Goal: Transaction & Acquisition: Purchase product/service

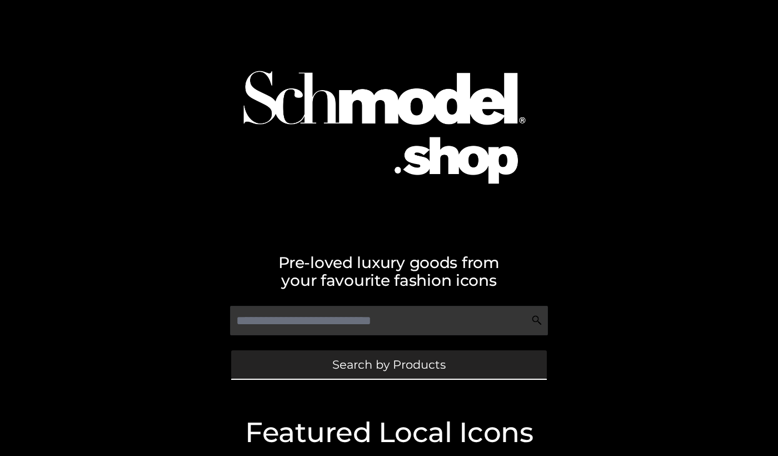
click at [304, 378] on link "Search by Products" at bounding box center [389, 364] width 316 height 28
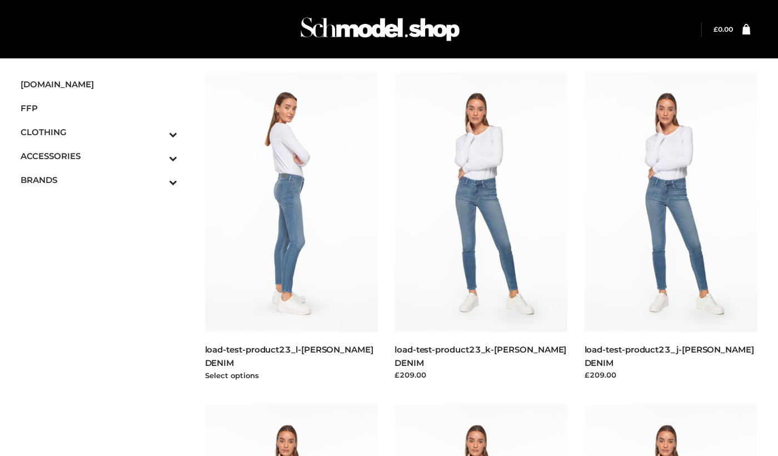
click at [296, 261] on img at bounding box center [291, 201] width 173 height 259
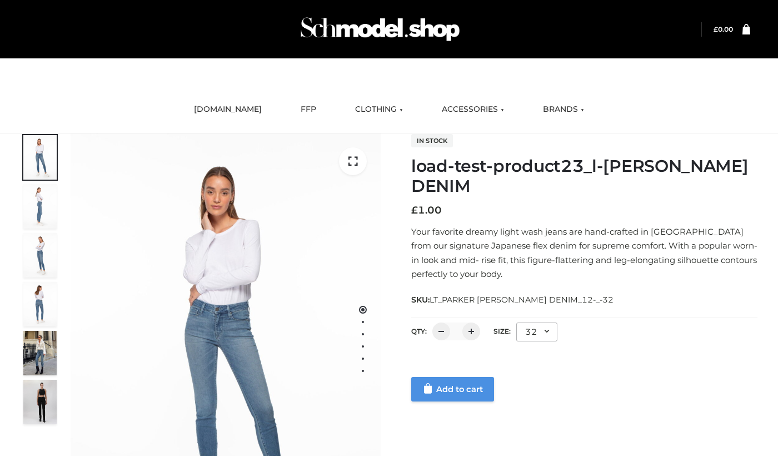
click at [454, 387] on link "Add to cart" at bounding box center [452, 389] width 83 height 24
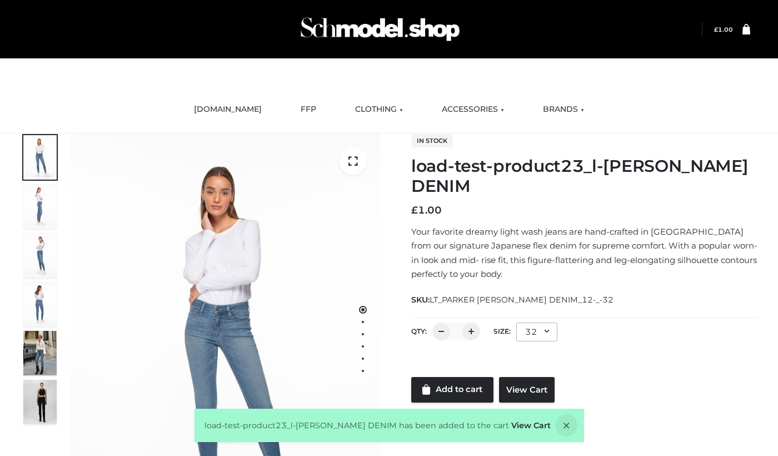
click at [536, 403] on div "1 / 6 In stock load-test-product23_l-PARKER SMITH DENIM £ 1.00 Your favorite dr…" at bounding box center [388, 339] width 753 height 413
click at [531, 381] on link "View Cart" at bounding box center [527, 390] width 56 height 26
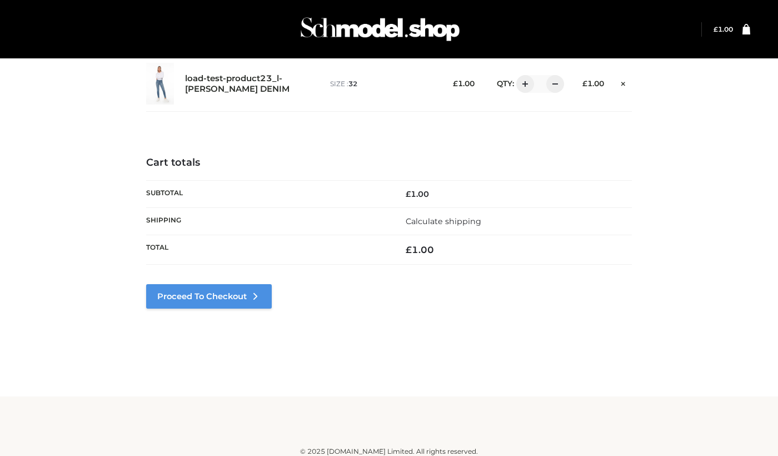
click at [164, 284] on link "Proceed to Checkout" at bounding box center [209, 296] width 126 height 24
